Goal: Task Accomplishment & Management: Manage account settings

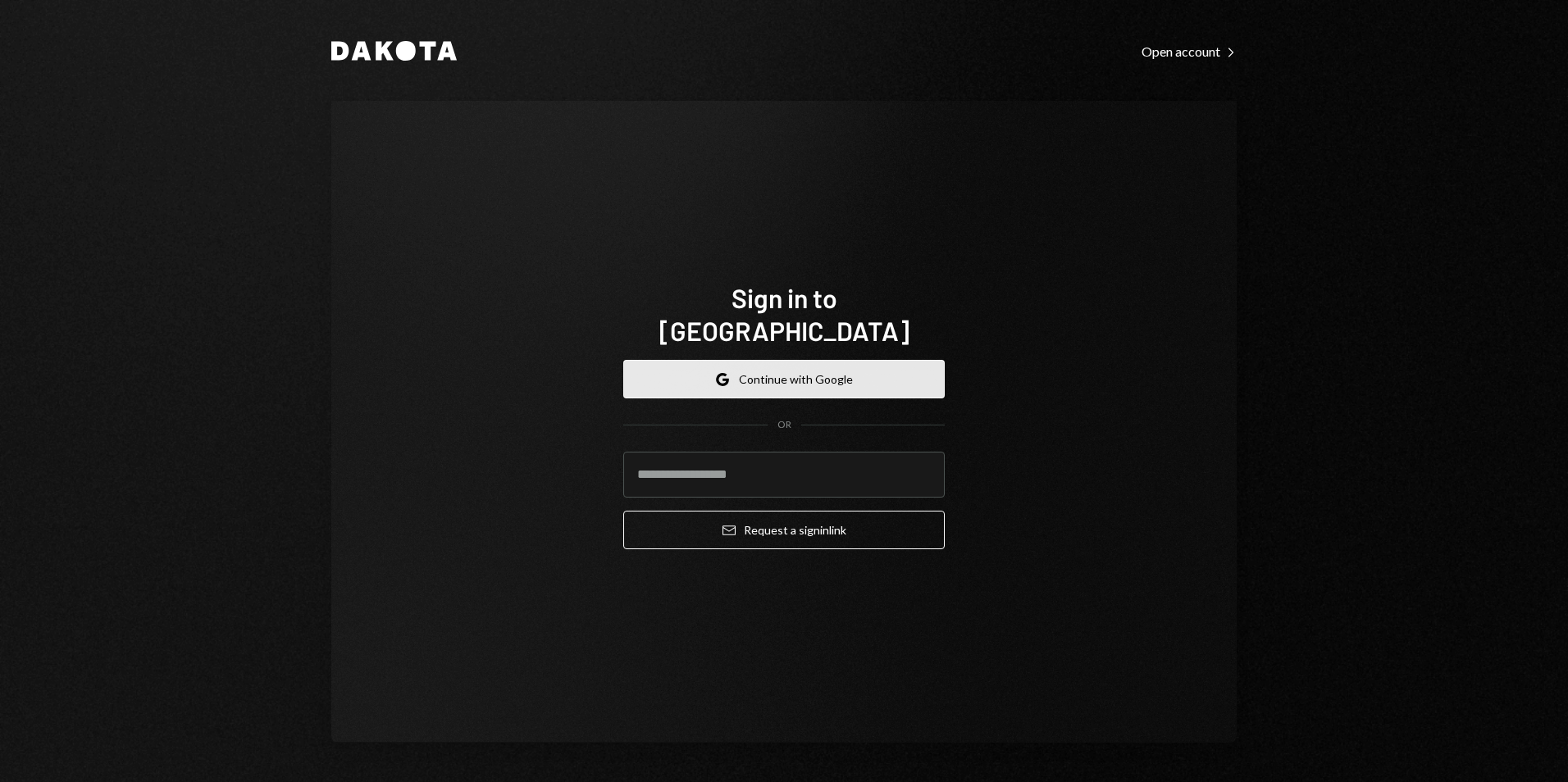
click at [762, 379] on button "Google Continue with Google" at bounding box center [783, 379] width 321 height 38
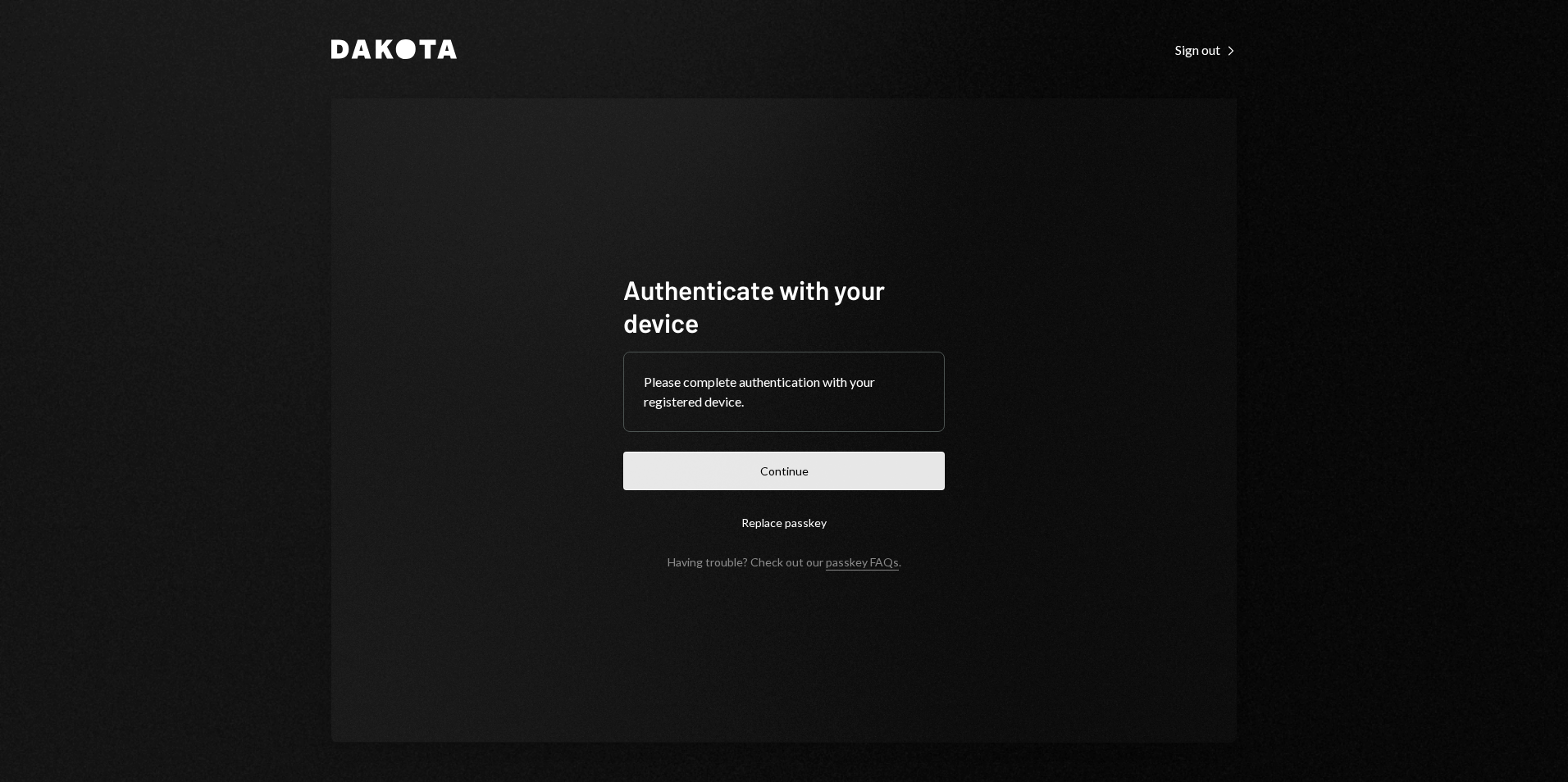
click at [786, 462] on button "Continue" at bounding box center [783, 471] width 321 height 38
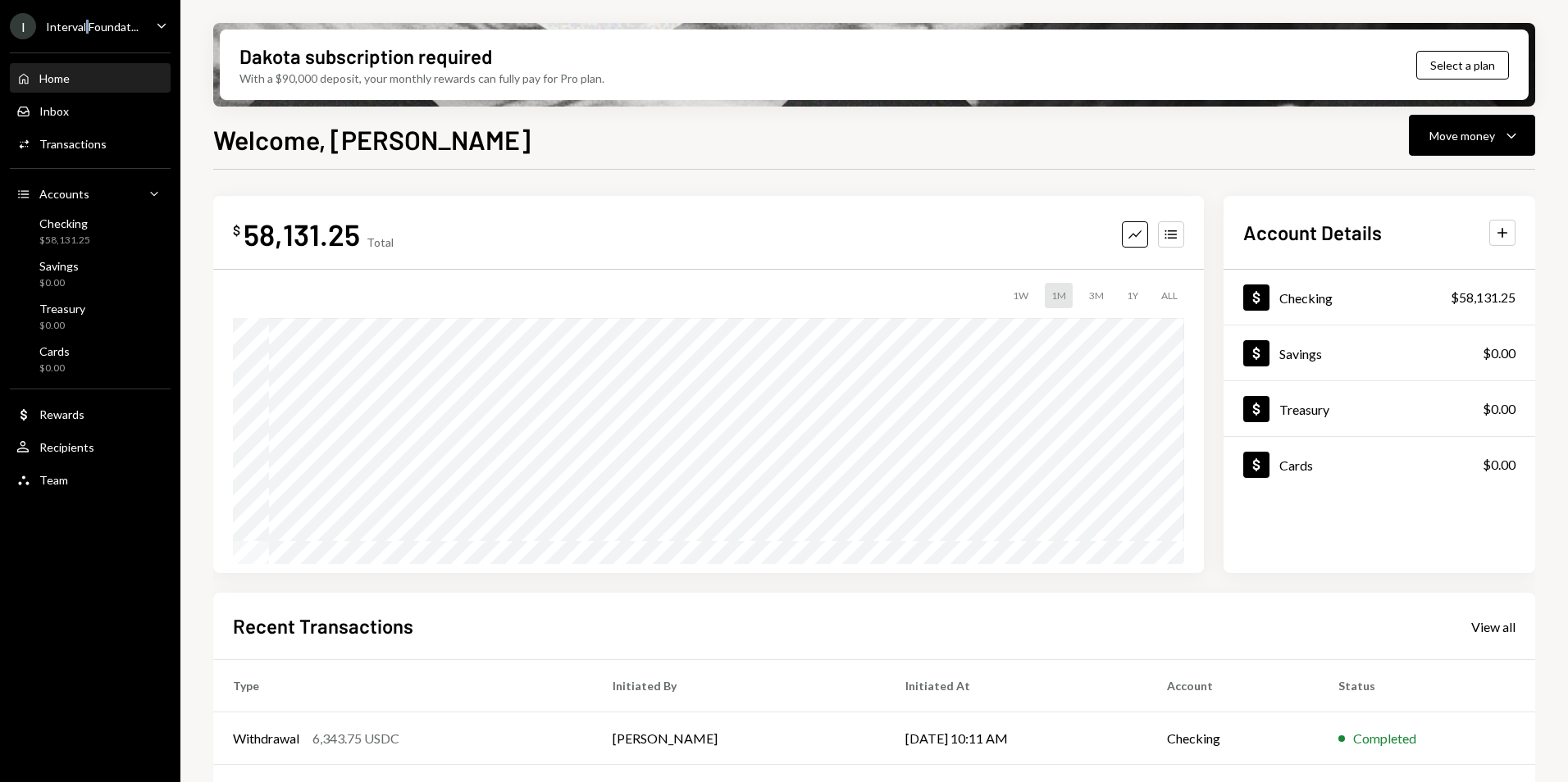
click at [89, 27] on div "Interval Foundat..." at bounding box center [91, 27] width 92 height 14
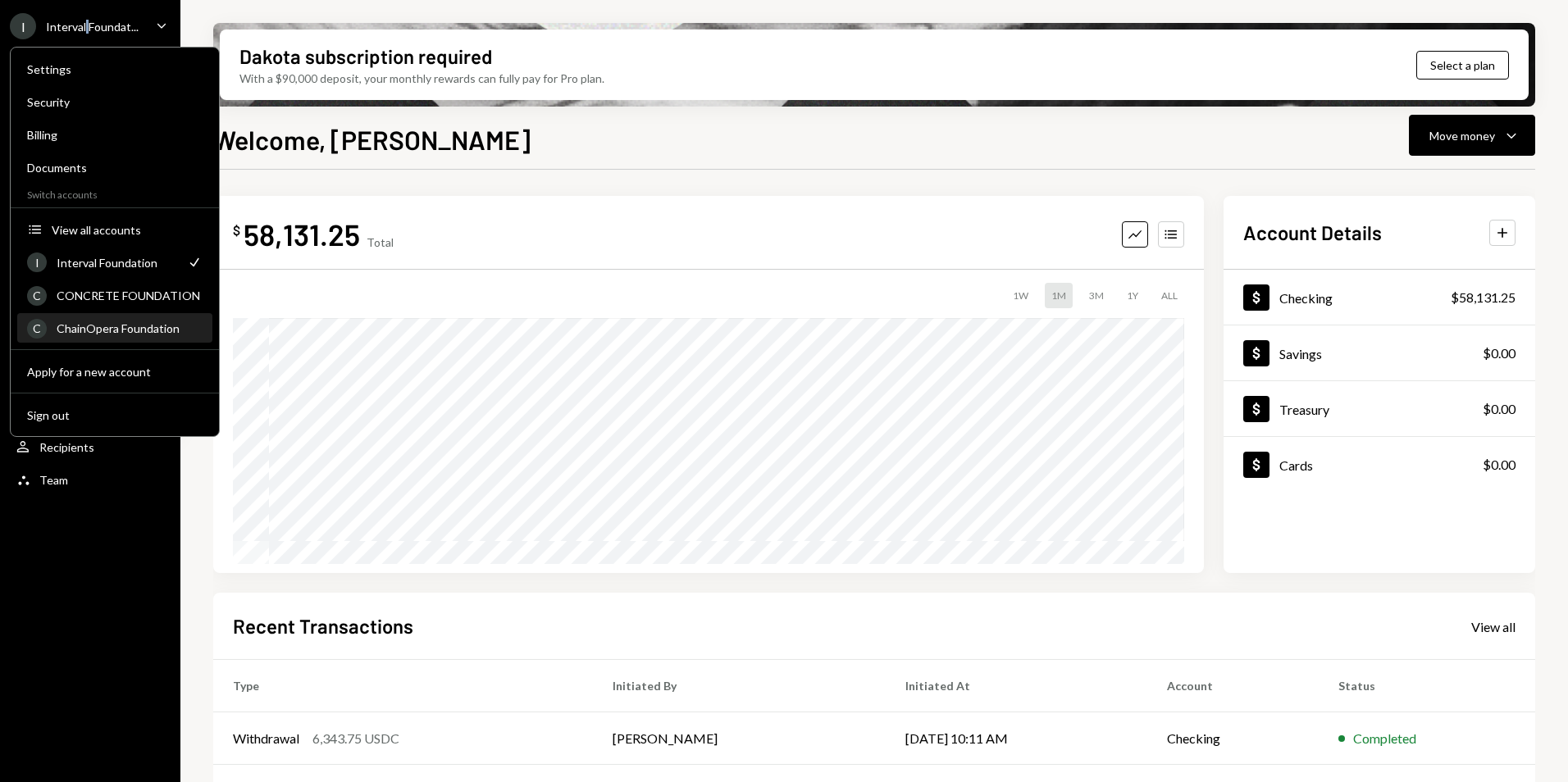
click at [115, 332] on div "ChainOpera Foundation" at bounding box center [129, 328] width 146 height 14
